Goal: Entertainment & Leisure: Browse casually

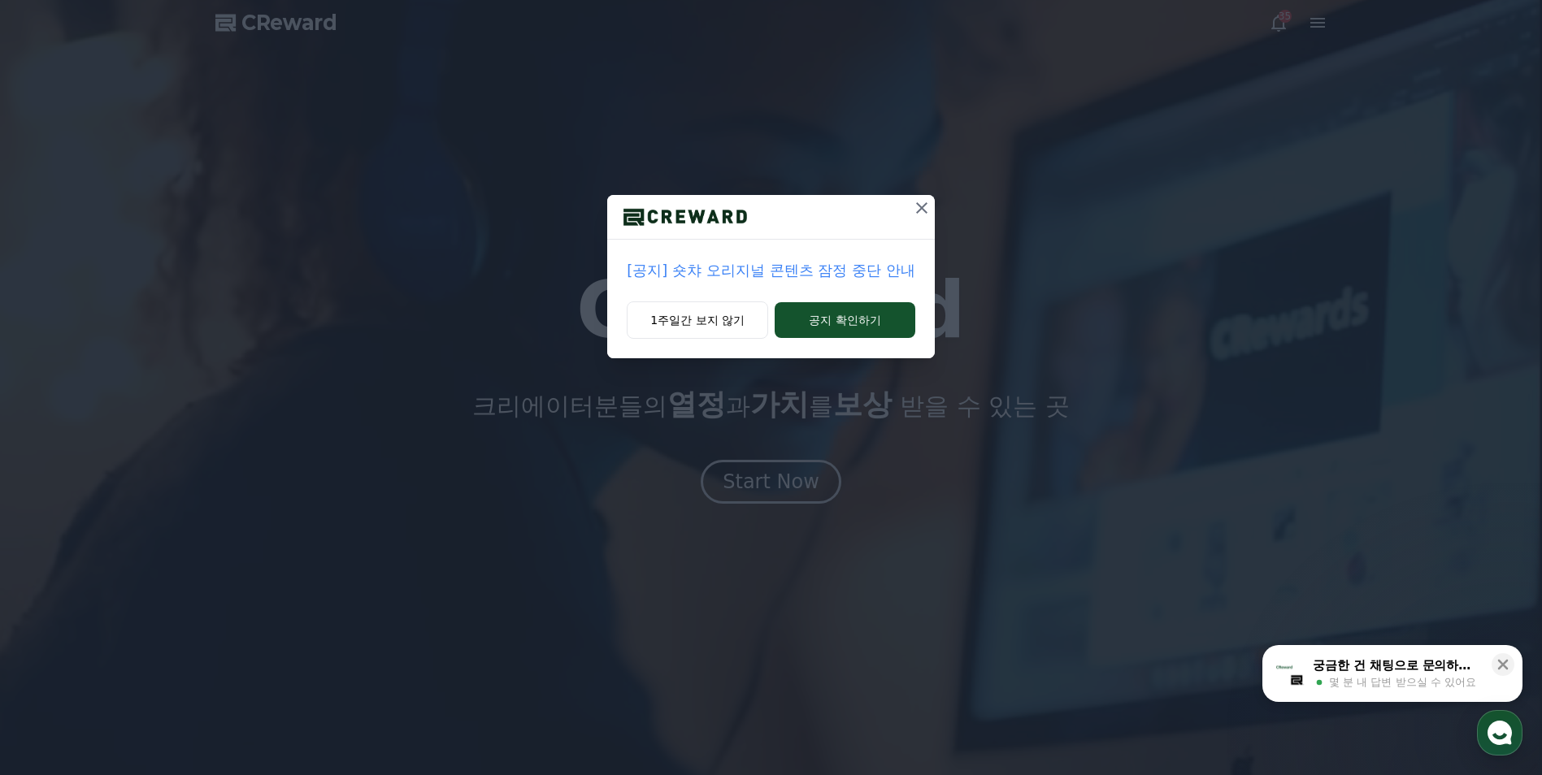
drag, startPoint x: 717, startPoint y: 321, endPoint x: 757, endPoint y: 341, distance: 44.7
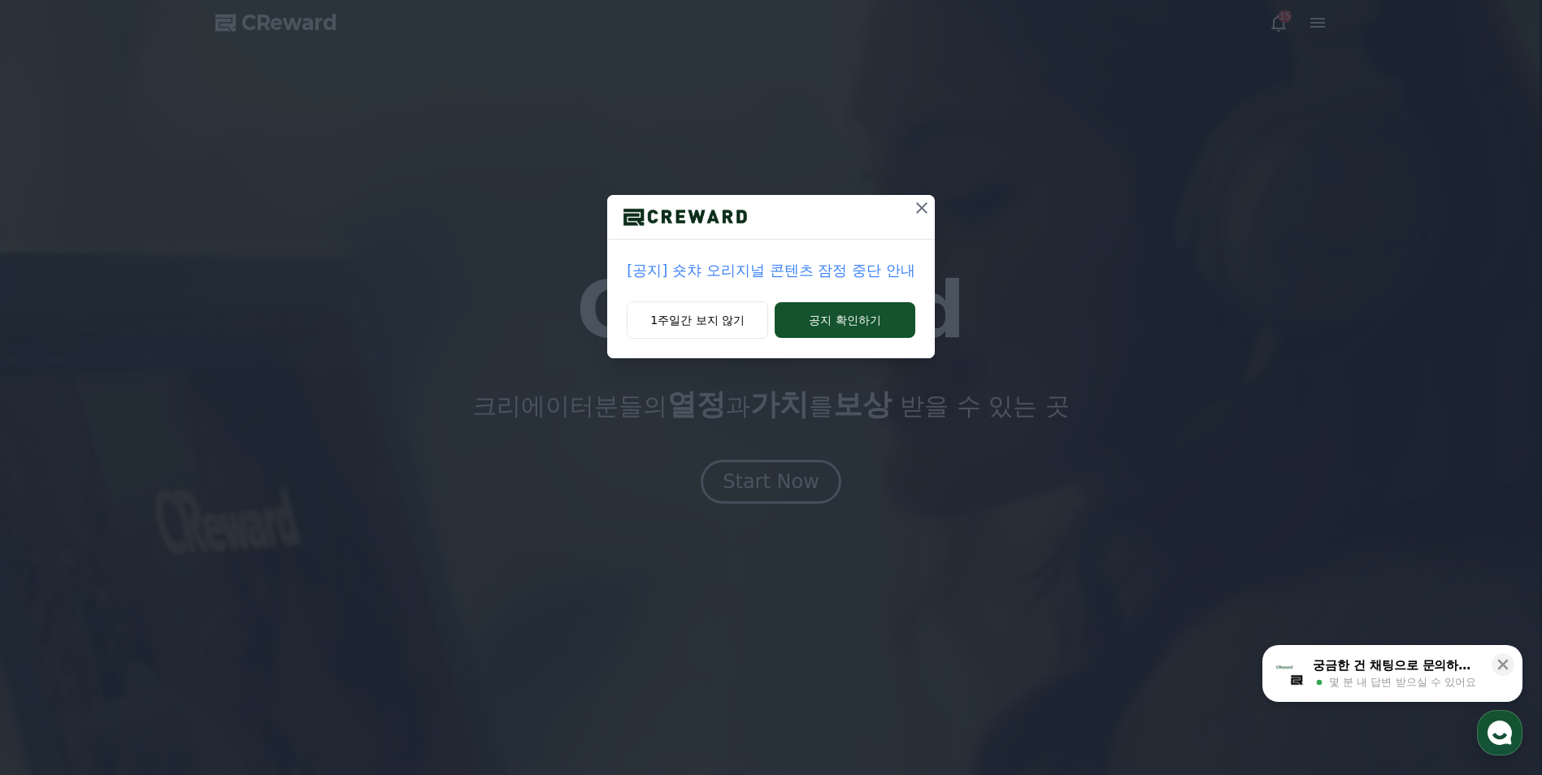
click at [717, 321] on button "1주일간 보지 않기" at bounding box center [697, 320] width 141 height 37
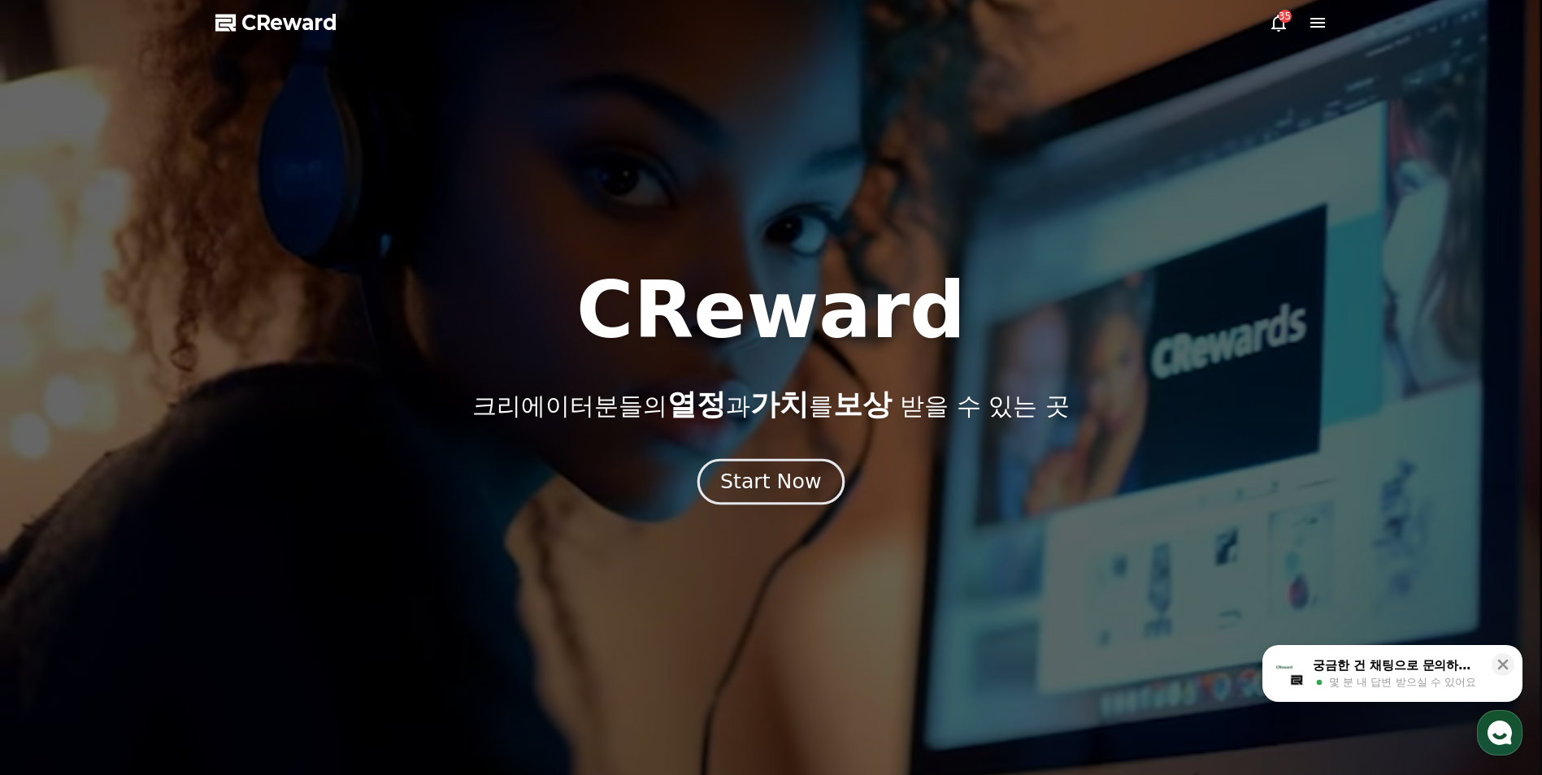
click at [773, 497] on button "Start Now" at bounding box center [770, 482] width 147 height 46
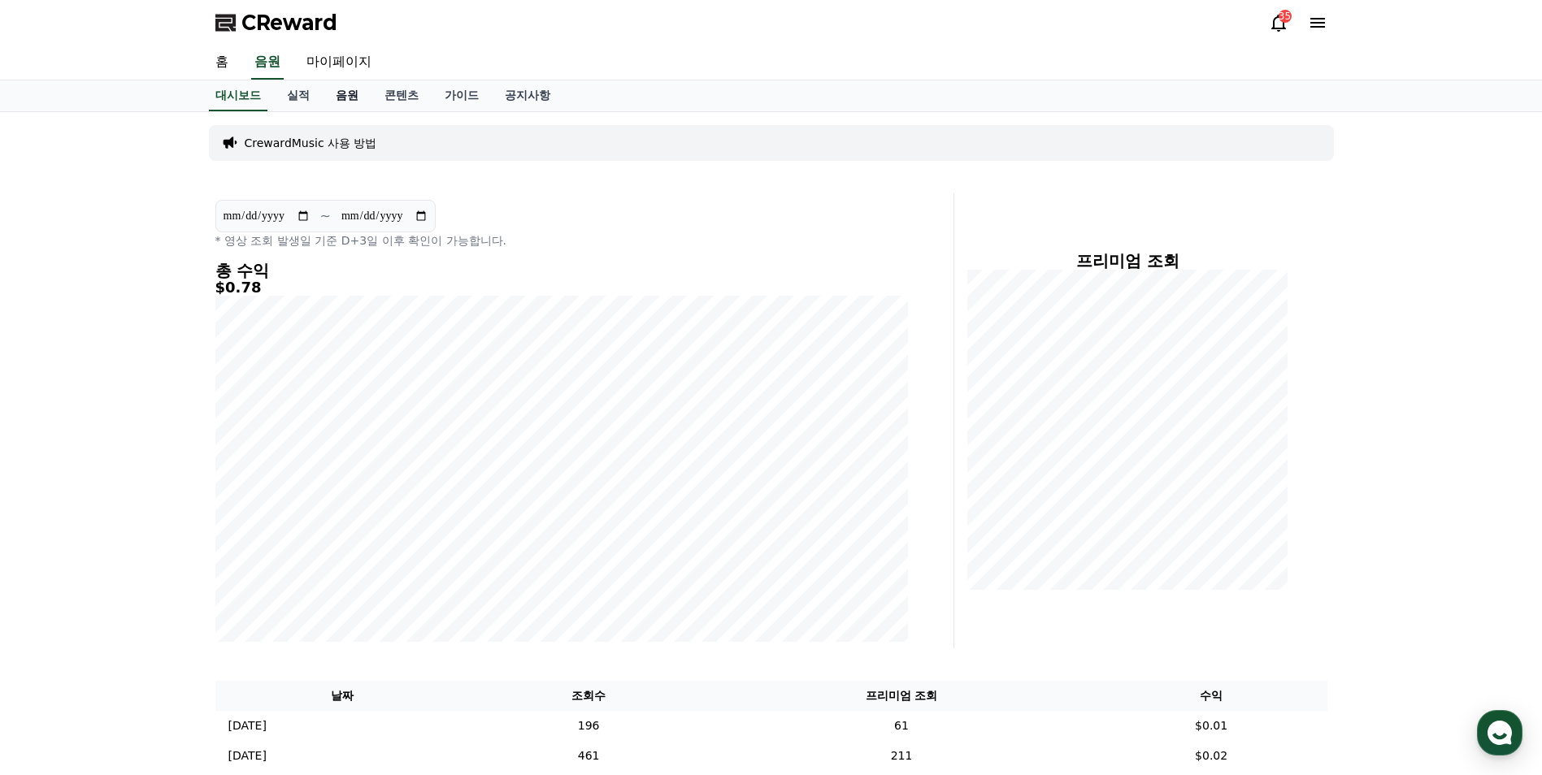
click at [343, 96] on link "음원" at bounding box center [347, 95] width 49 height 31
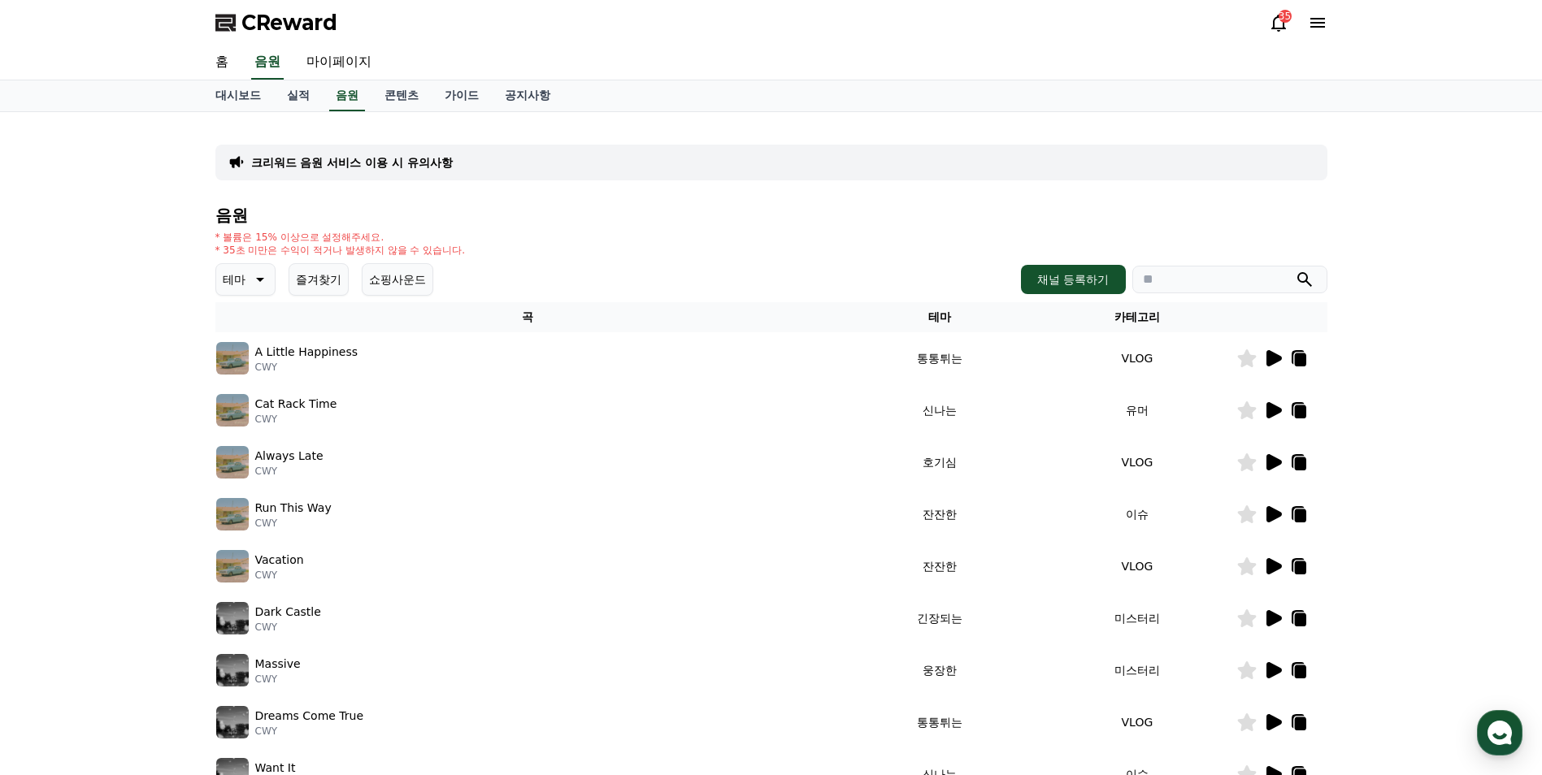
click at [322, 278] on button "즐겨찾기" at bounding box center [319, 279] width 60 height 33
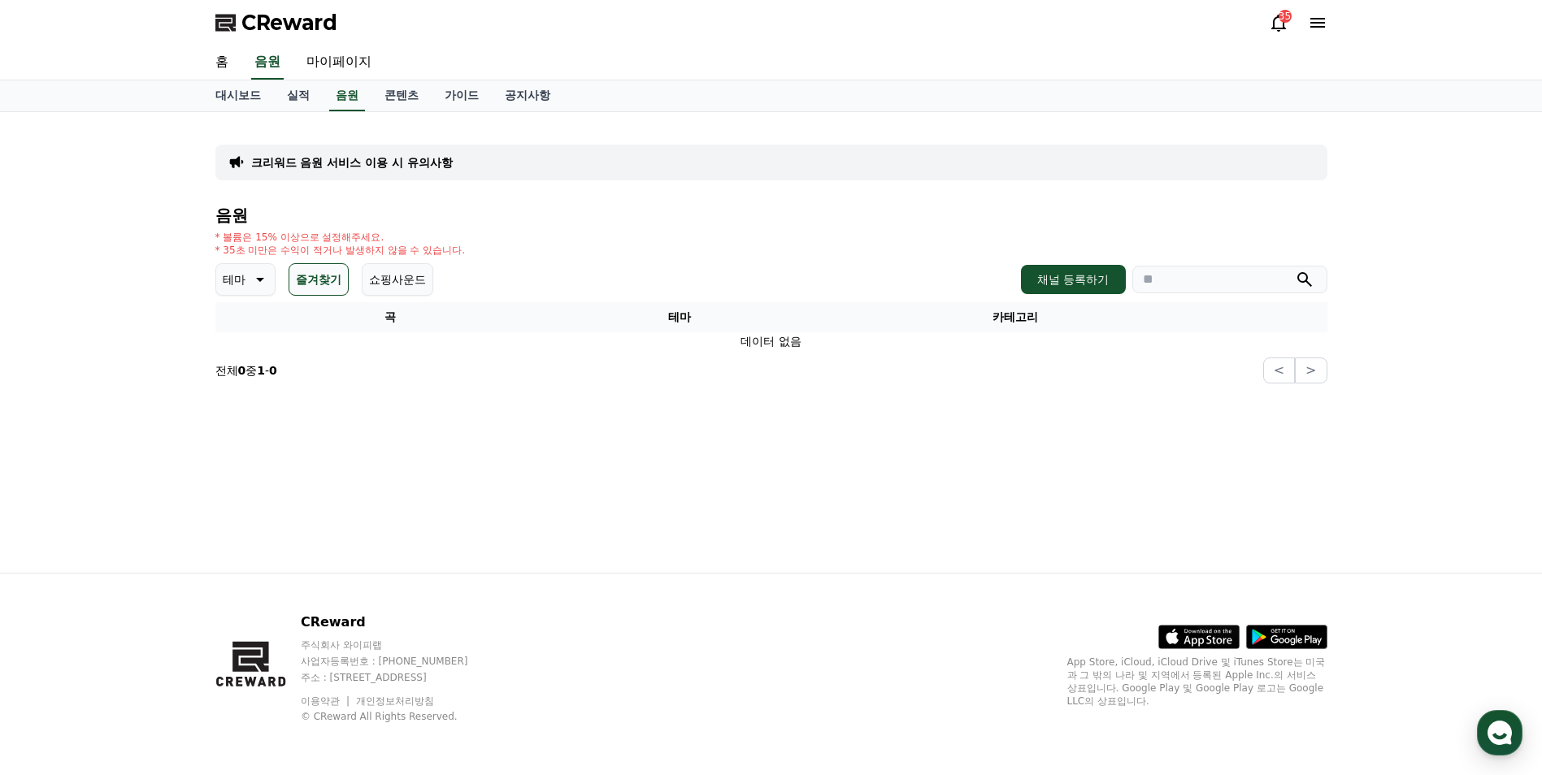
click at [253, 280] on icon at bounding box center [259, 280] width 20 height 20
click at [238, 331] on button "밝은" at bounding box center [236, 329] width 36 height 36
click at [321, 288] on button "즐겨찾기" at bounding box center [319, 279] width 60 height 33
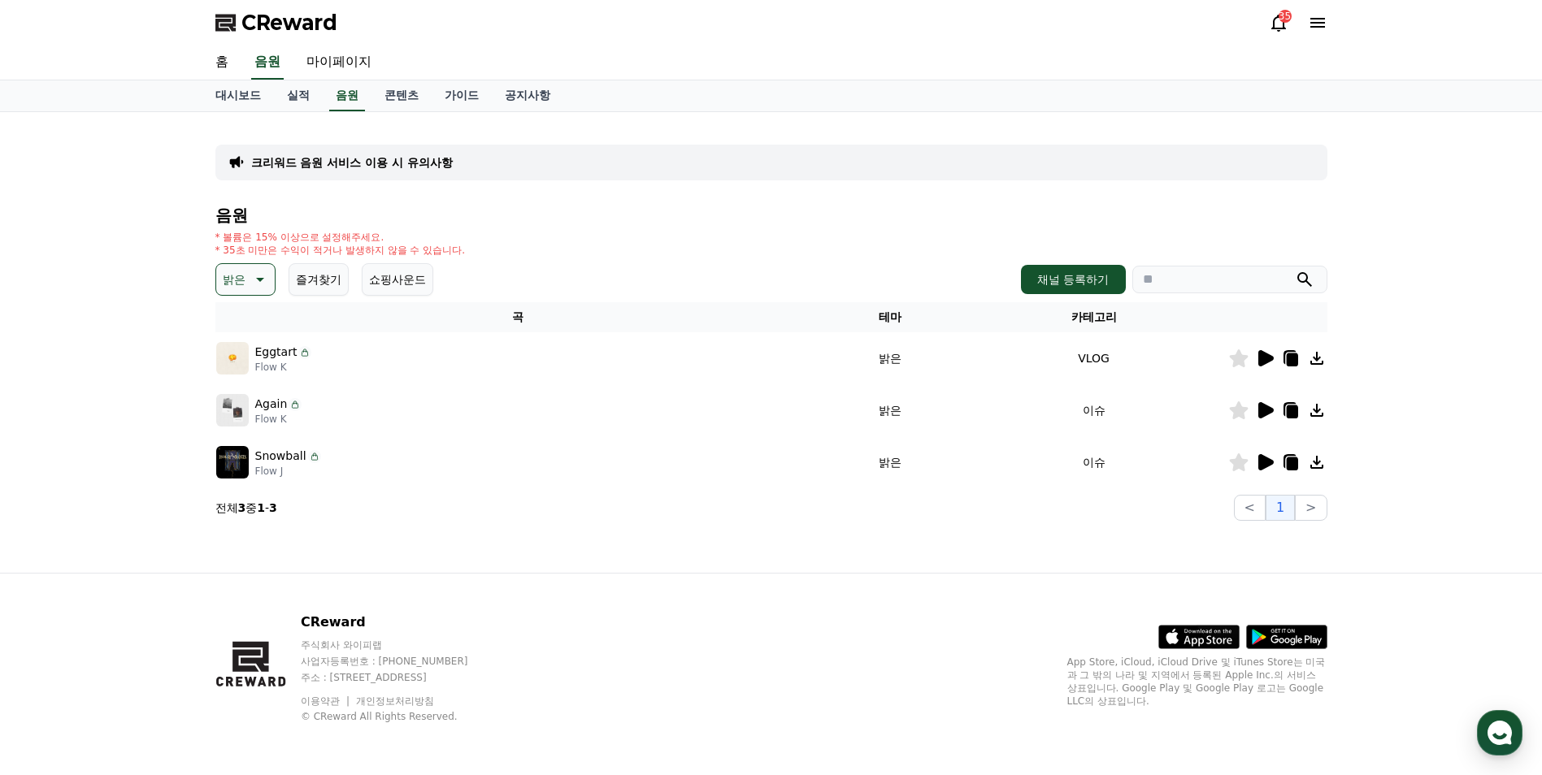
click at [249, 278] on icon at bounding box center [259, 280] width 20 height 20
click at [242, 341] on button "신나는" at bounding box center [241, 333] width 47 height 36
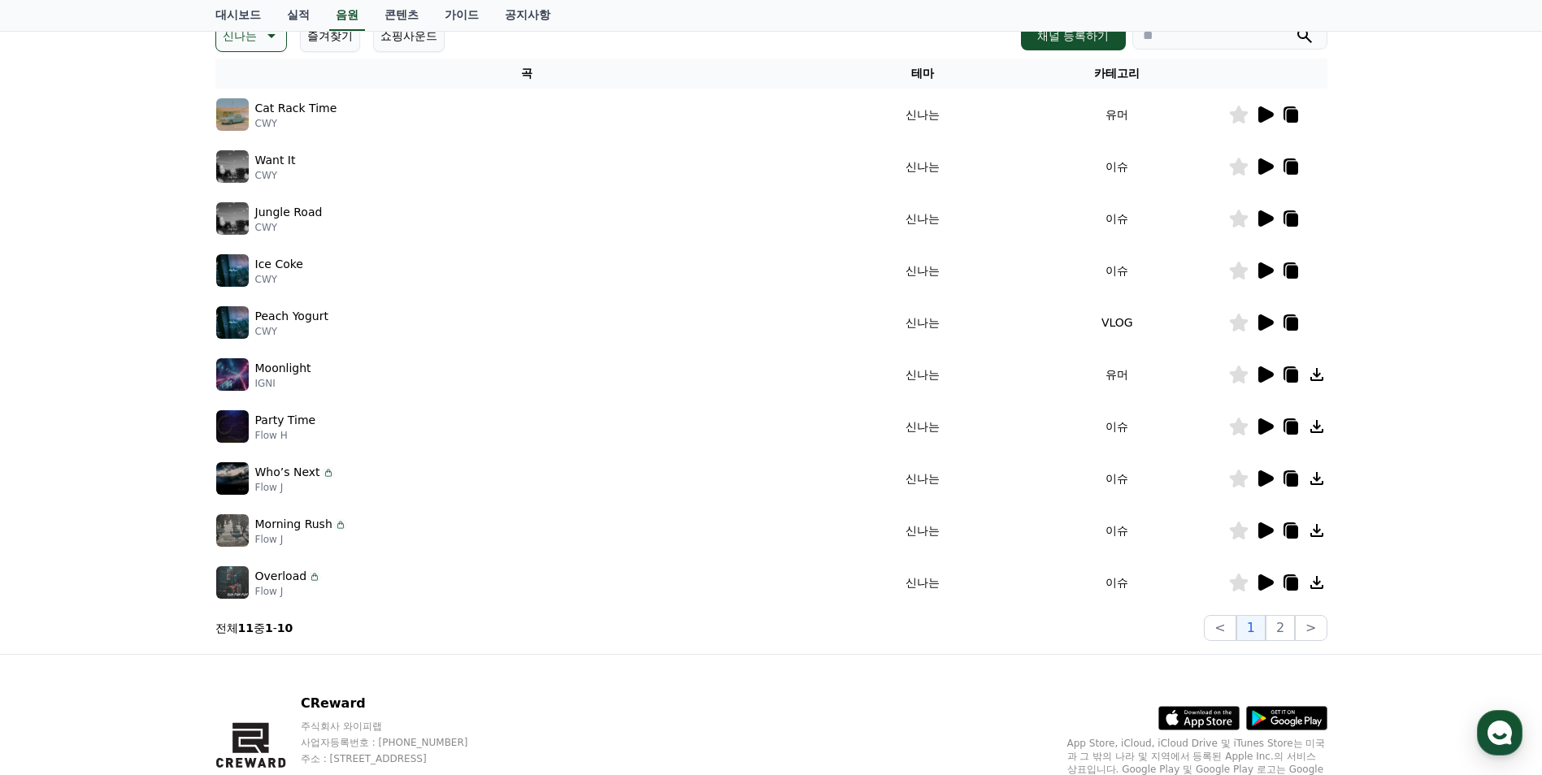
scroll to position [163, 0]
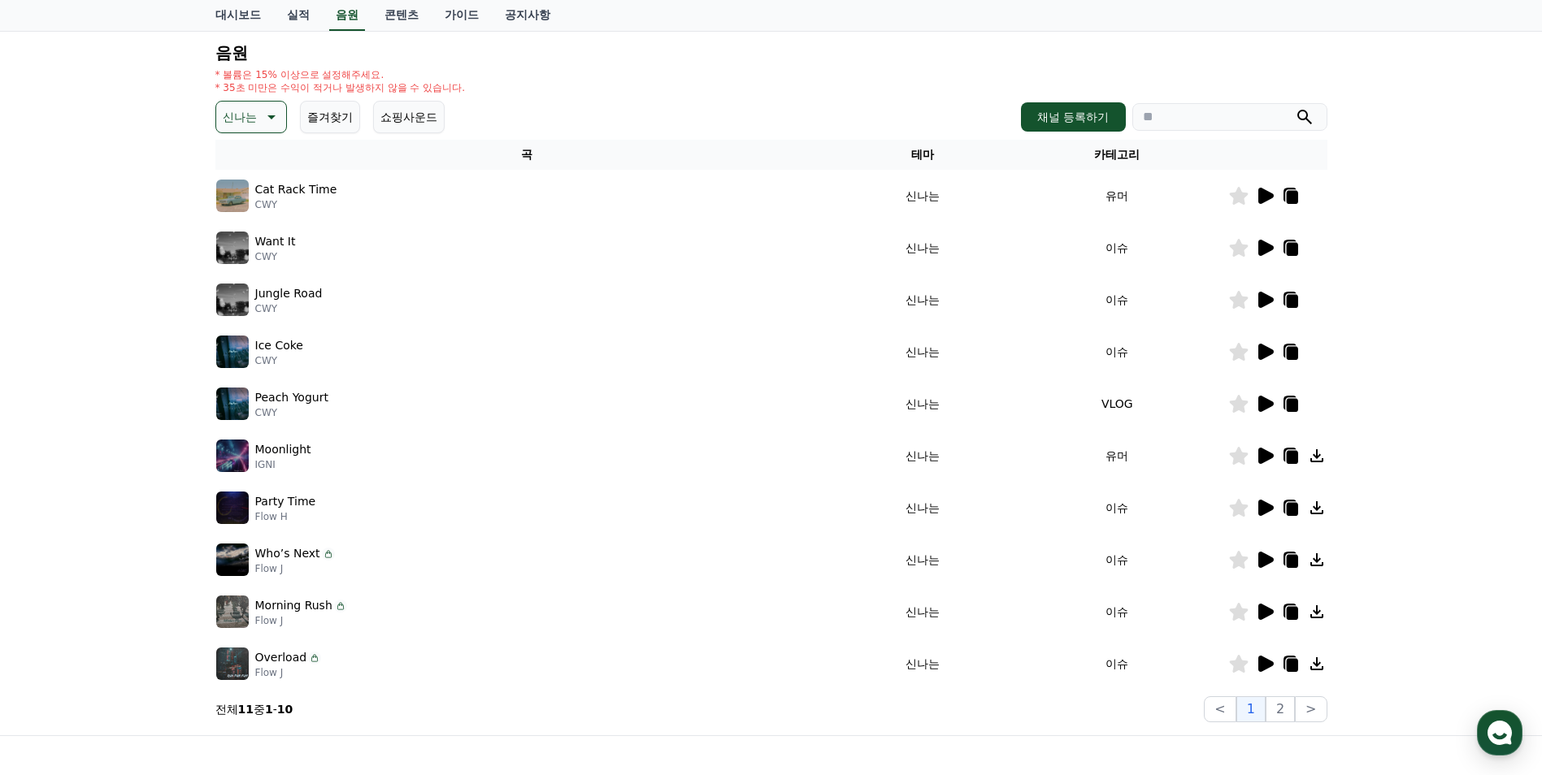
click at [266, 121] on icon at bounding box center [270, 117] width 20 height 20
click at [239, 179] on button "밝은" at bounding box center [236, 167] width 36 height 36
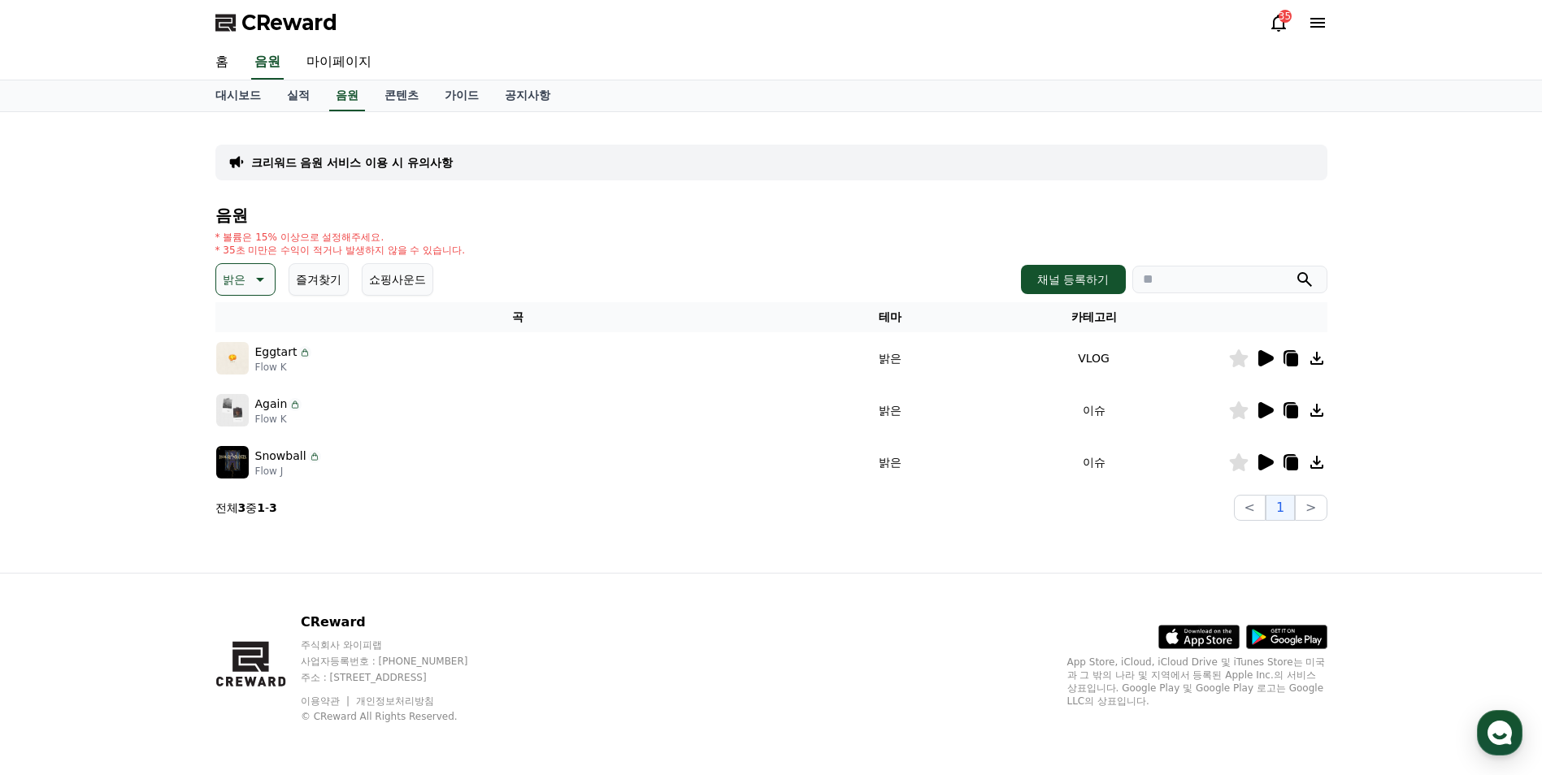
click at [253, 272] on icon at bounding box center [259, 280] width 20 height 20
click at [245, 344] on button "즐거움" at bounding box center [241, 339] width 47 height 36
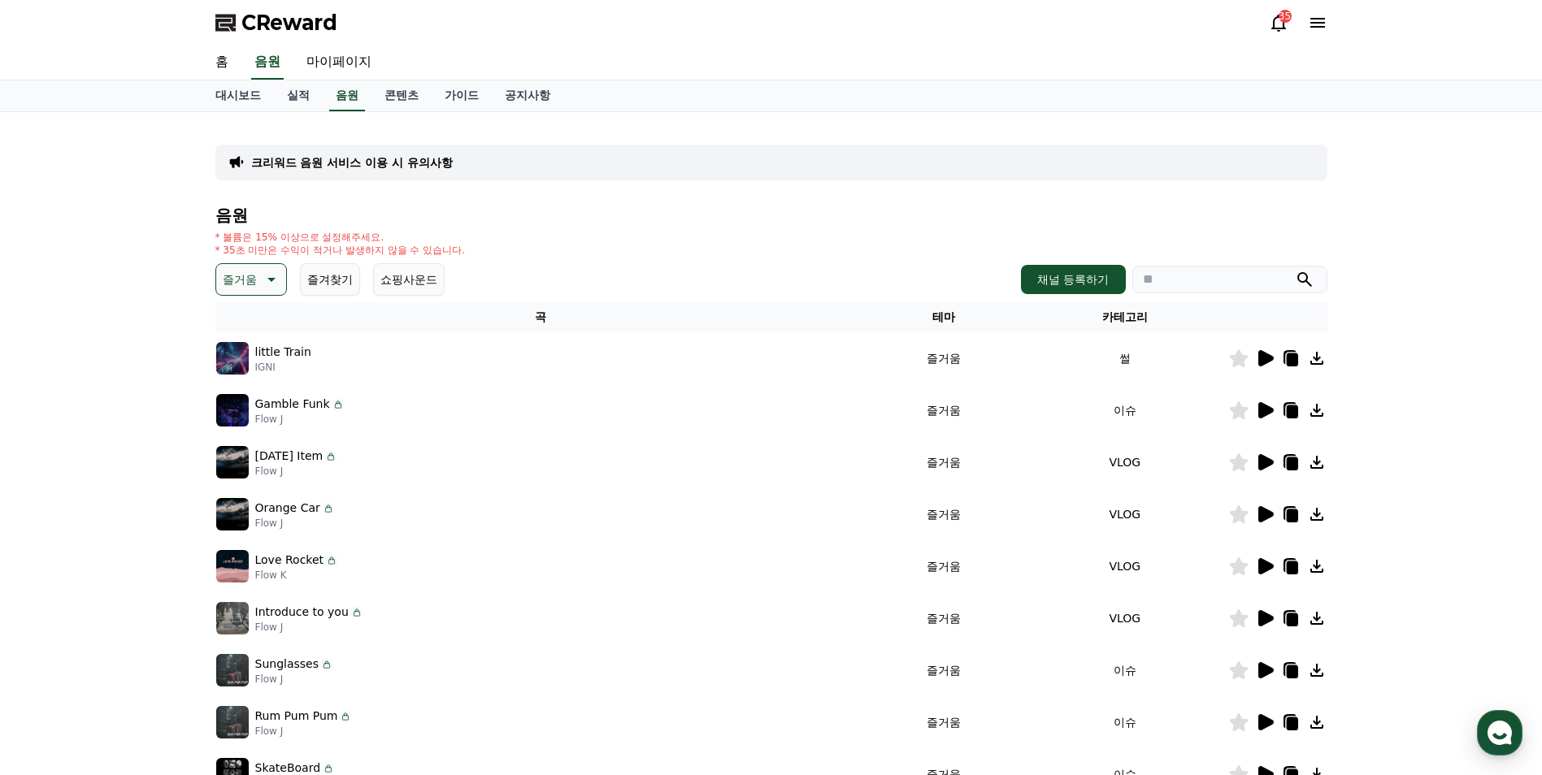
click at [1272, 358] on icon at bounding box center [1265, 358] width 15 height 16
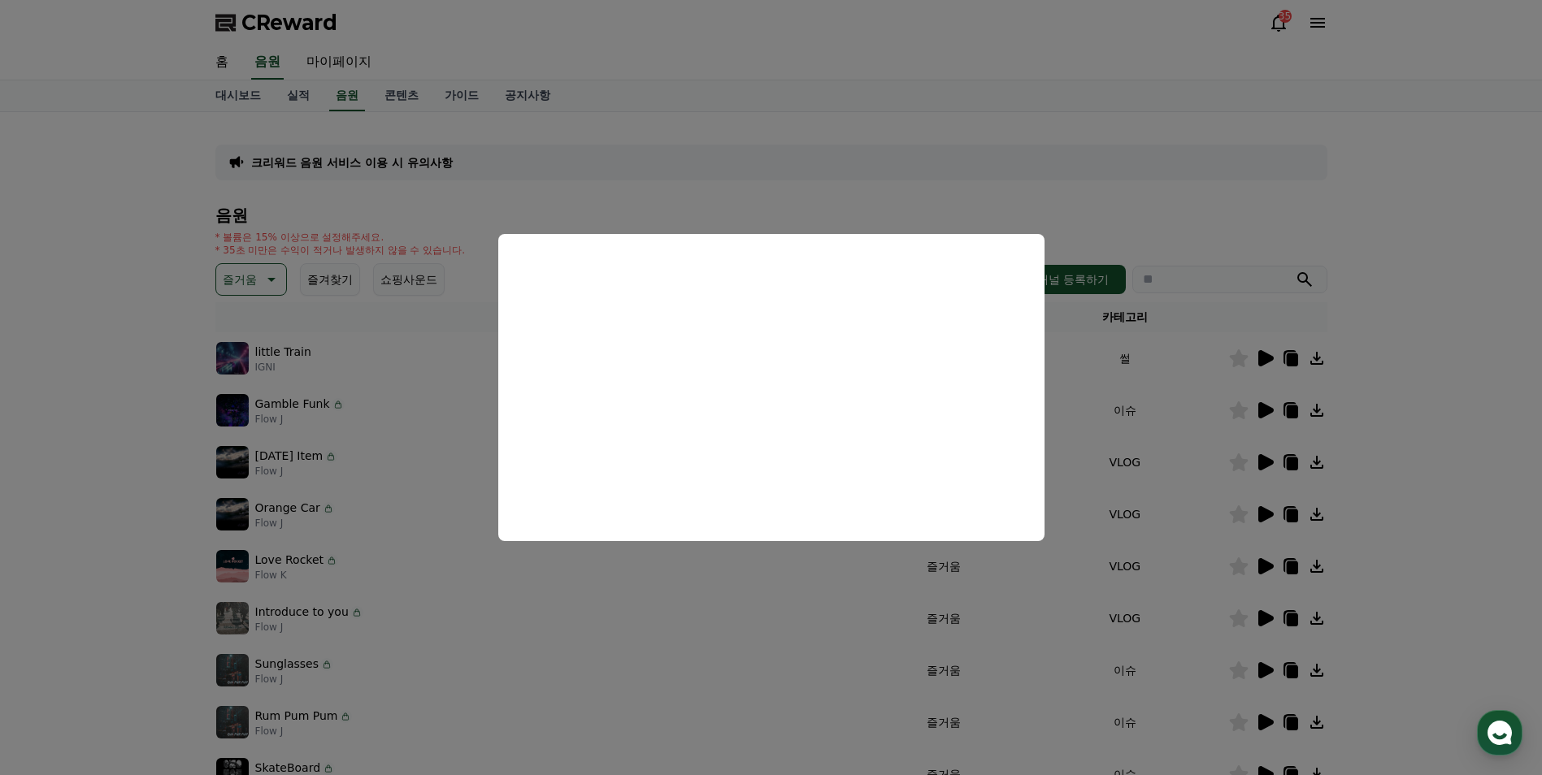
click at [1186, 177] on button "close modal" at bounding box center [771, 387] width 1542 height 775
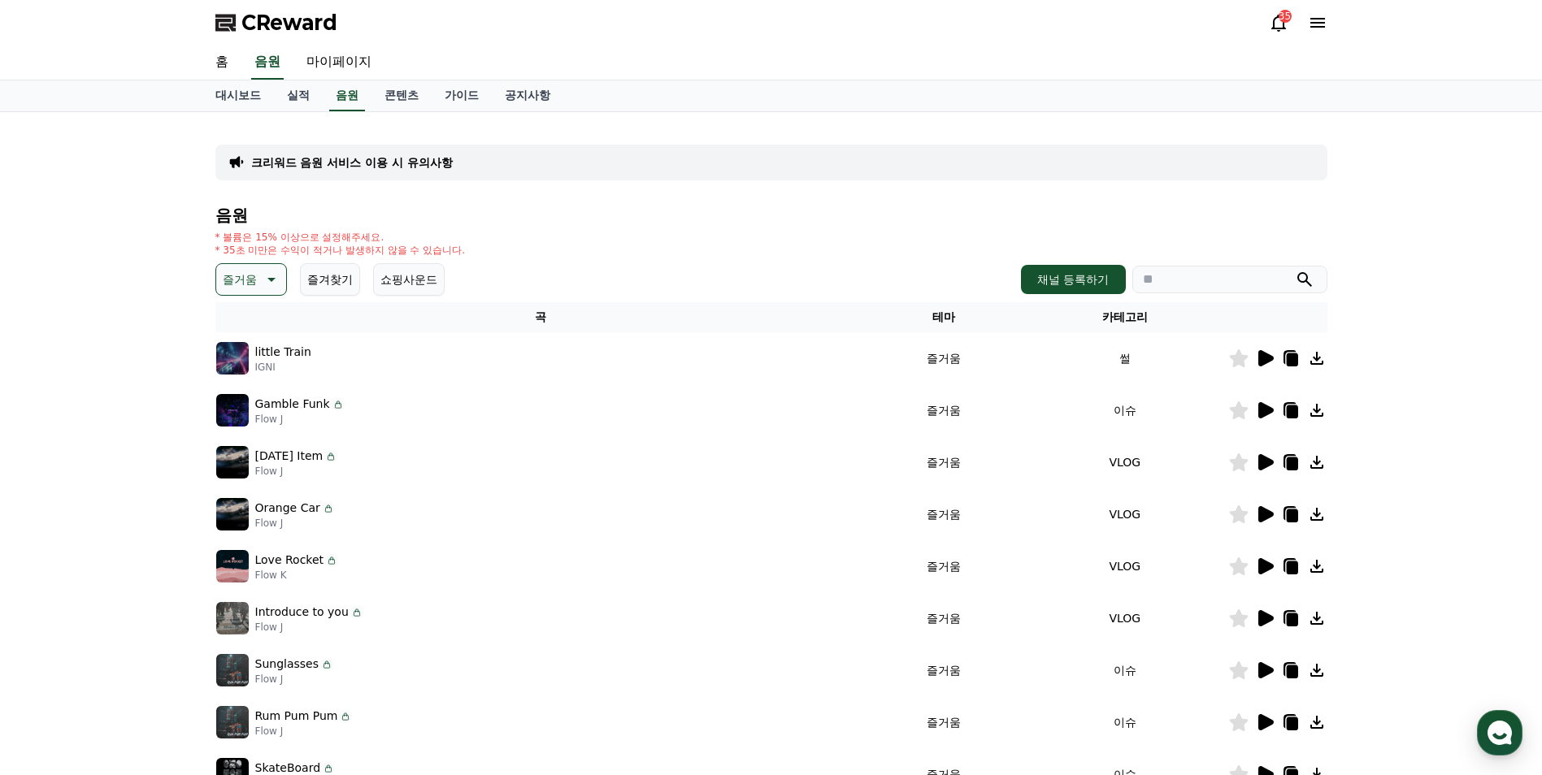
click at [268, 281] on icon at bounding box center [270, 280] width 20 height 20
click at [236, 330] on button "EDM" at bounding box center [237, 323] width 39 height 36
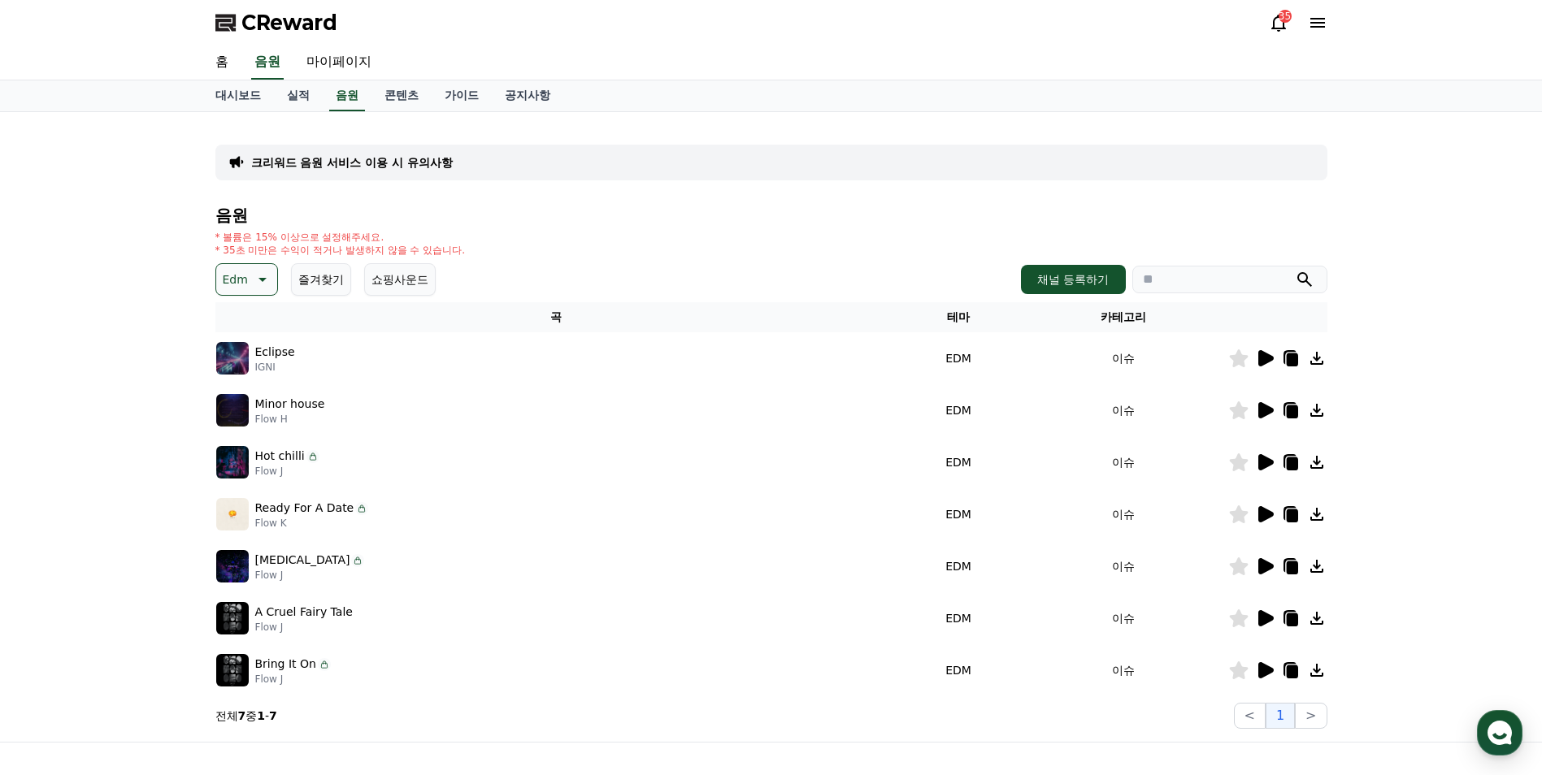
click at [1258, 410] on icon at bounding box center [1265, 410] width 15 height 16
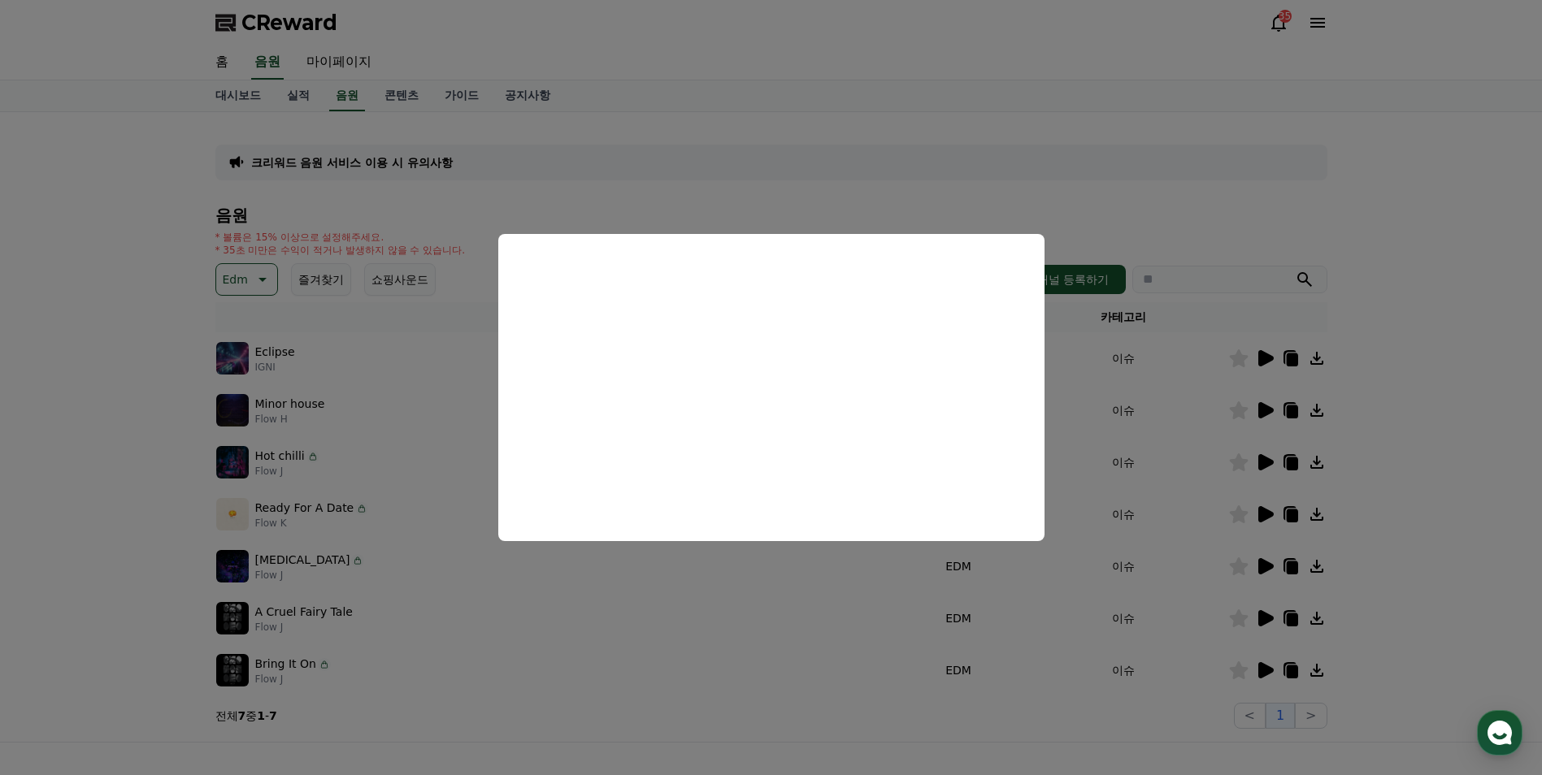
click at [1203, 189] on button "close modal" at bounding box center [771, 387] width 1542 height 775
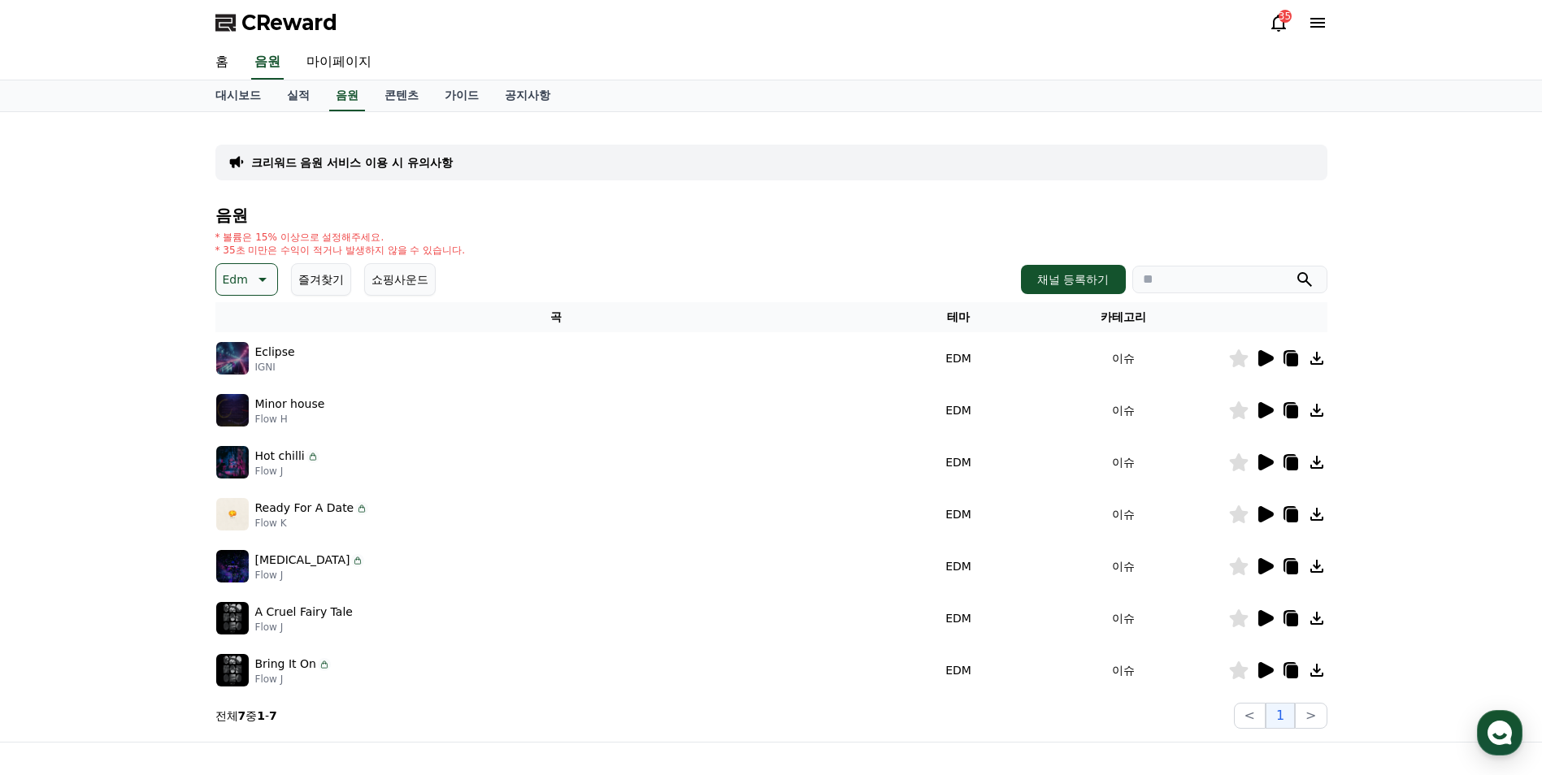
click at [1257, 410] on icon at bounding box center [1265, 411] width 20 height 20
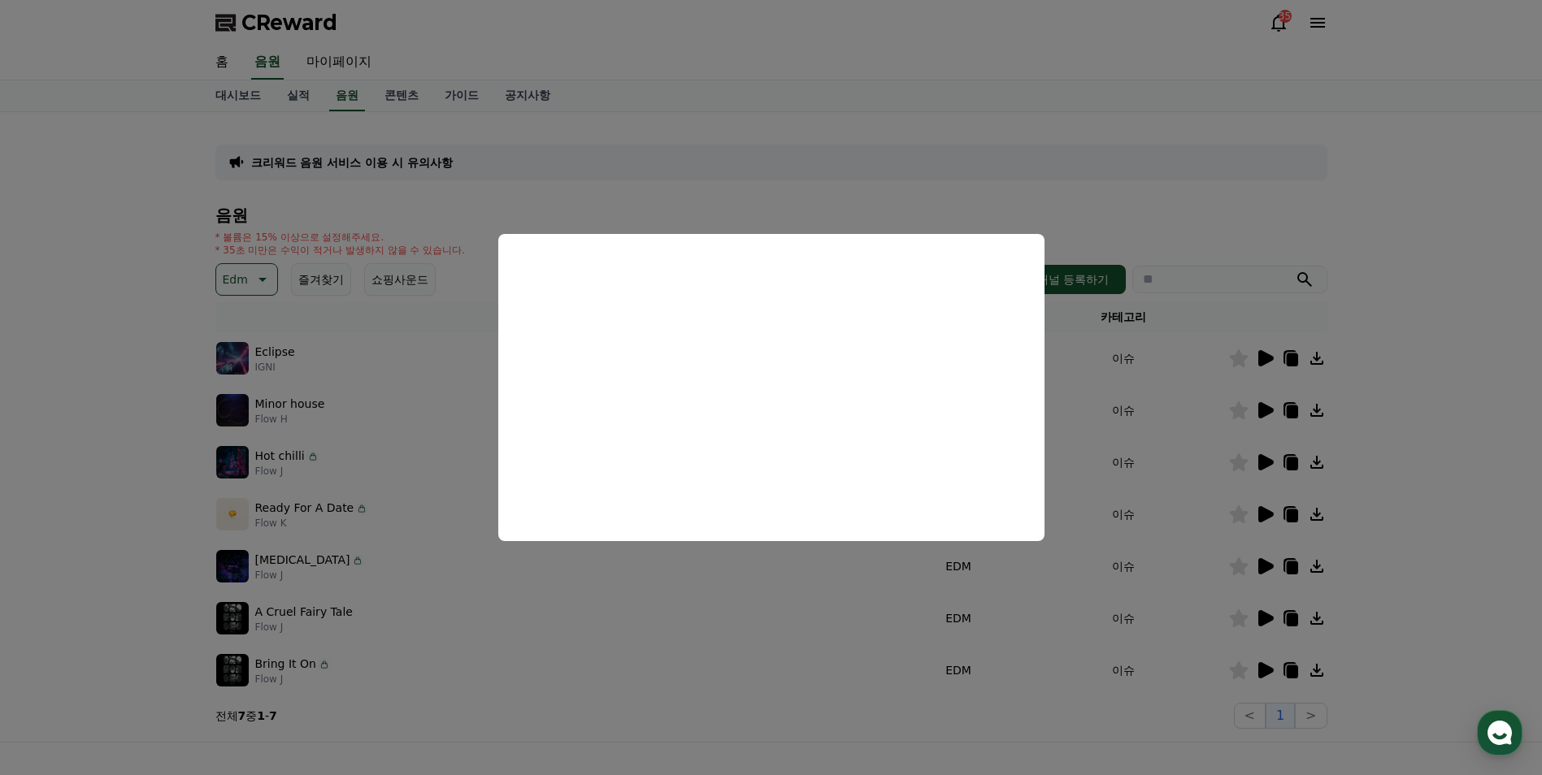
click at [1088, 160] on button "close modal" at bounding box center [771, 387] width 1542 height 775
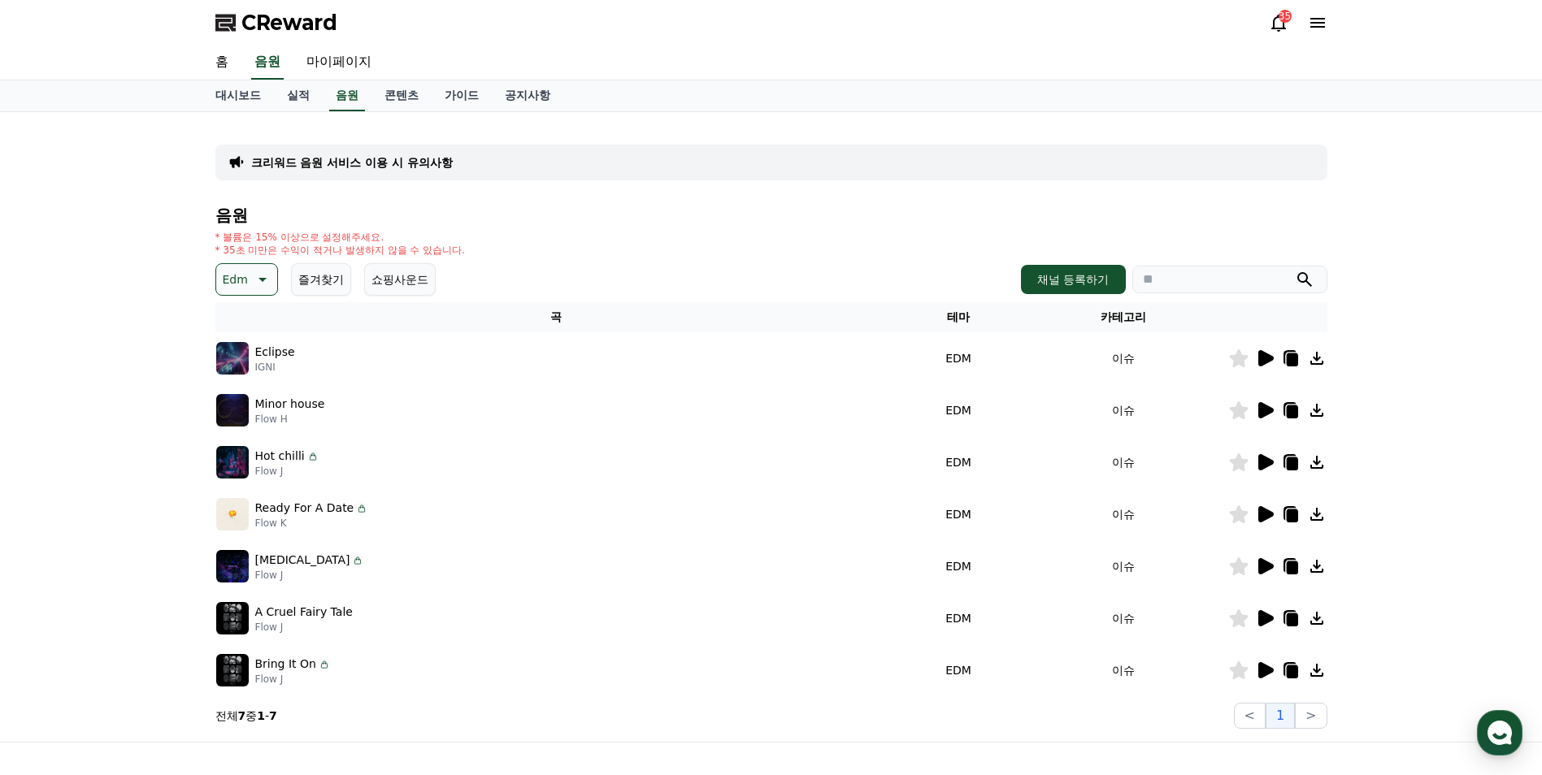
click at [1319, 409] on icon at bounding box center [1316, 410] width 13 height 13
click at [1287, 408] on icon at bounding box center [1291, 412] width 11 height 13
click at [1243, 414] on icon at bounding box center [1238, 411] width 19 height 18
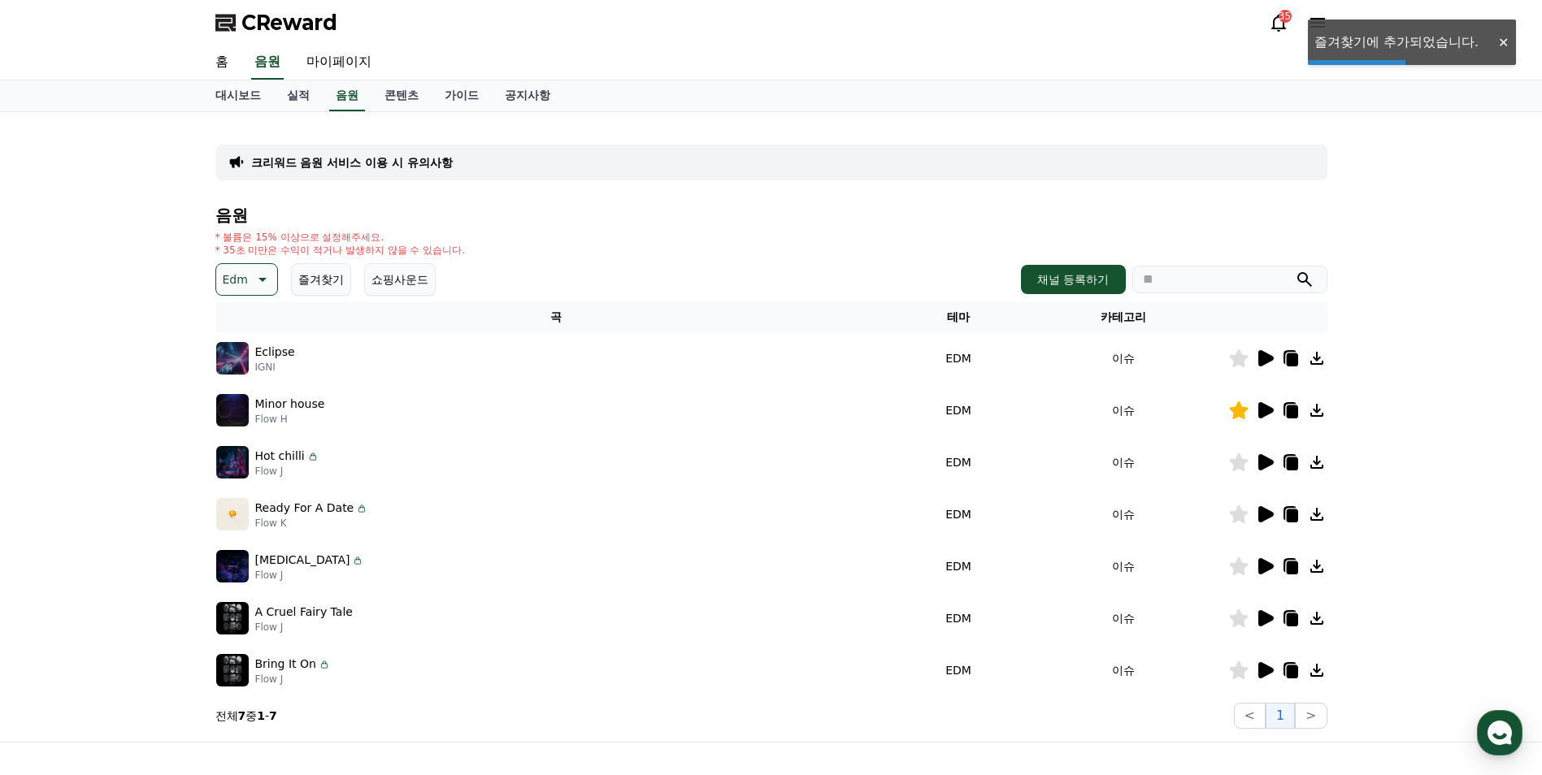
click at [1442, 364] on div "크리워드 음원 서비스 이용 시 유의사항 음원 * 볼륨은 15% 이상으로 설정해주세요. * 35초 미만은 수익이 적거나 발생하지 않을 수 있습니…" at bounding box center [771, 427] width 1542 height 630
click at [1290, 411] on icon at bounding box center [1291, 412] width 11 height 13
